Goal: Task Accomplishment & Management: Use online tool/utility

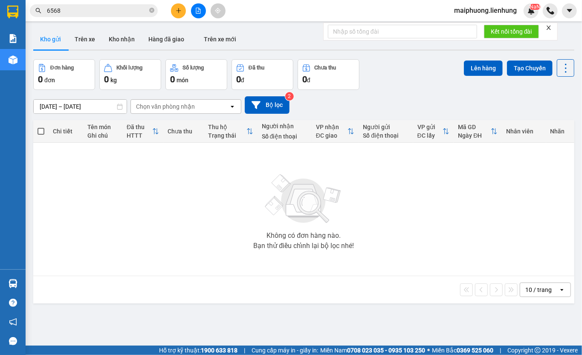
click at [87, 8] on input "6568" at bounding box center [97, 10] width 101 height 9
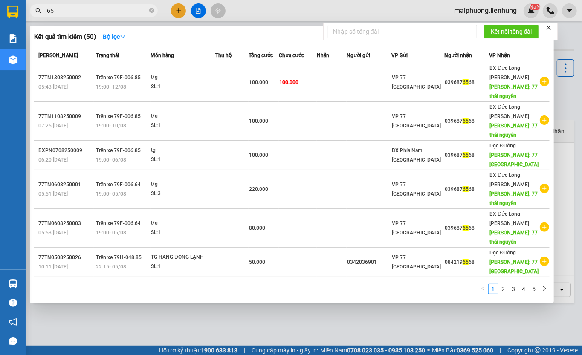
type input "6"
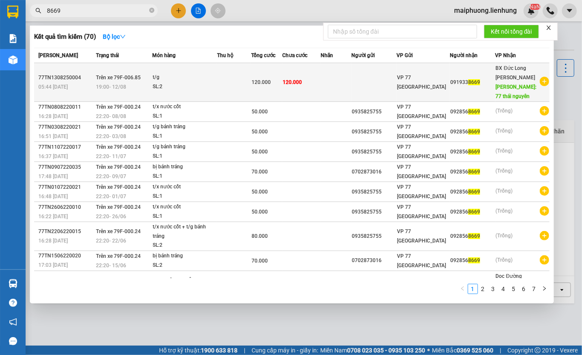
type input "8669"
click at [321, 73] on td "120.000" at bounding box center [301, 82] width 38 height 39
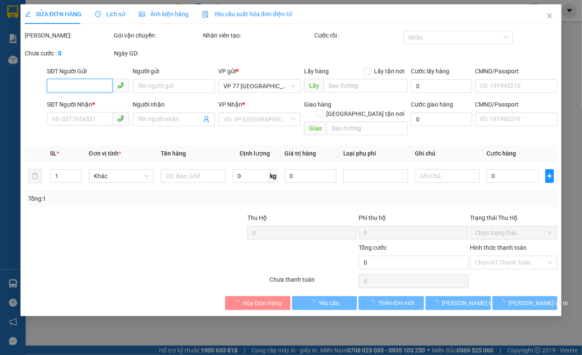
type input "0919338669"
type input "77 [GEOGRAPHIC_DATA]"
type input "120.000"
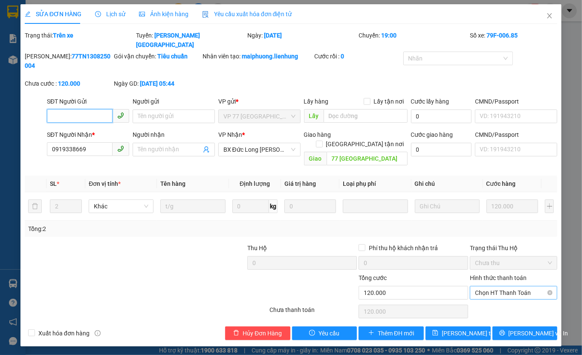
click at [511, 287] on span "Chọn HT Thanh Toán" at bounding box center [513, 293] width 77 height 13
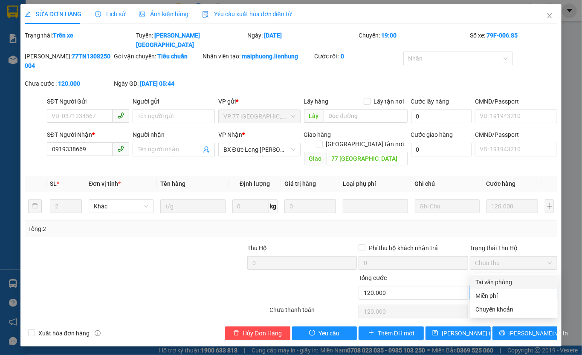
click at [512, 279] on div "Tại văn phòng" at bounding box center [514, 282] width 77 height 9
type input "0"
click at [458, 299] on div "Total Paid Fee 0 Total UnPaid Fee 120.000 Cash Collection Total Fee Trạng thái:…" at bounding box center [291, 186] width 533 height 310
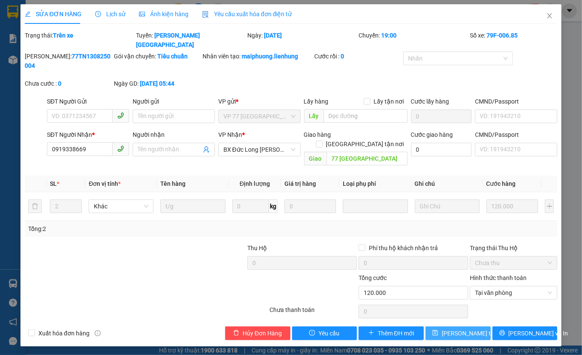
click at [456, 327] on button "[PERSON_NAME] thay đổi" at bounding box center [458, 334] width 65 height 14
